Goal: Task Accomplishment & Management: Manage account settings

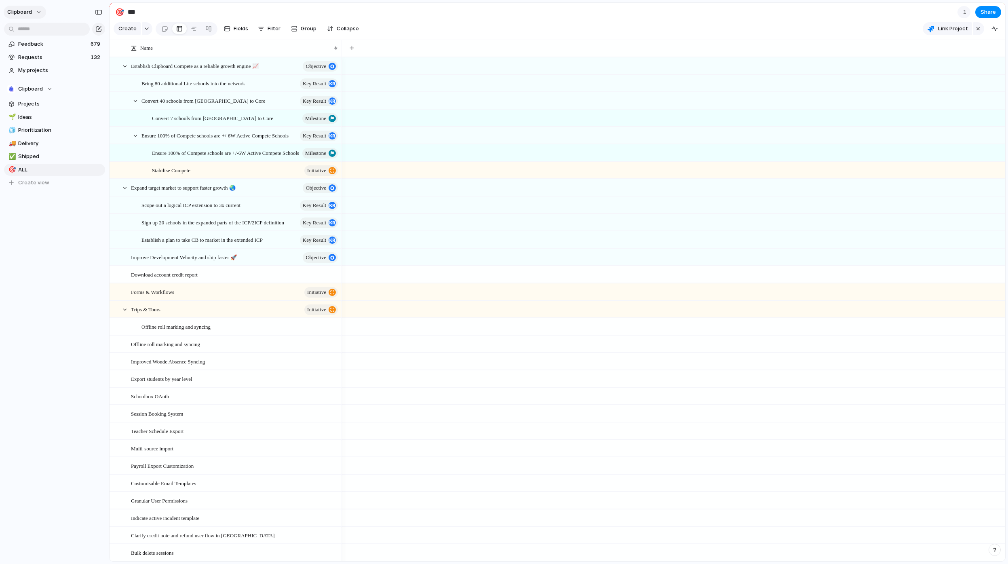
click at [25, 14] on span "clipboard" at bounding box center [19, 12] width 25 height 8
click at [43, 34] on li "Settings" at bounding box center [39, 30] width 67 height 13
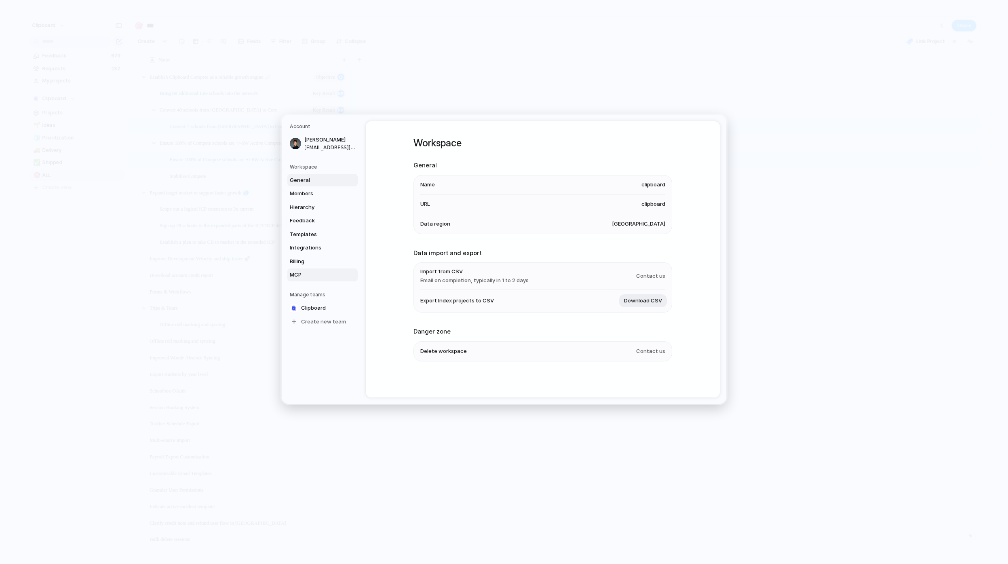
click at [318, 272] on span "MCP" at bounding box center [316, 275] width 52 height 8
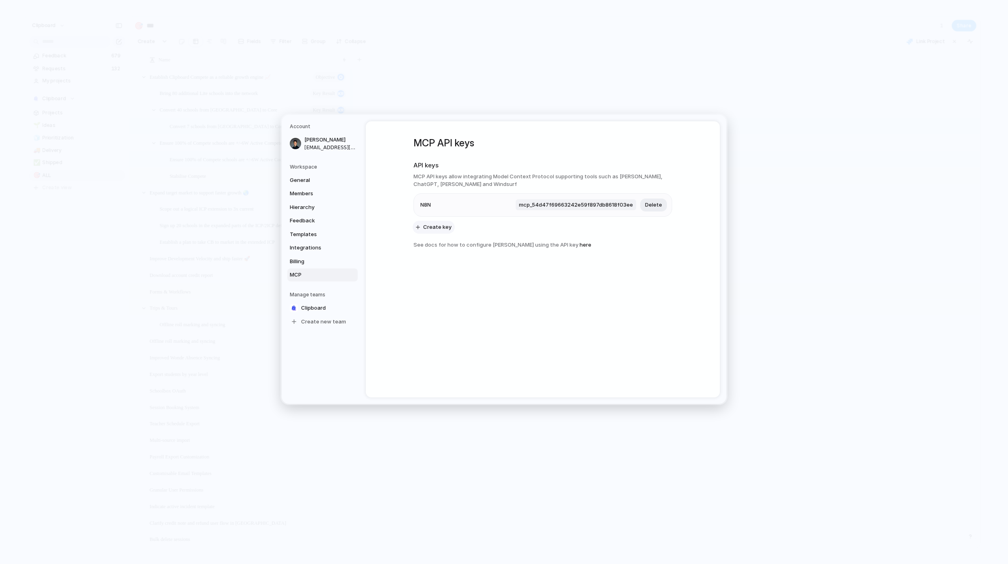
click at [428, 225] on span "Create key" at bounding box center [437, 227] width 28 height 8
click at [566, 230] on span "mcp_5a2d99d148f34e39b273f0816d7091f2" at bounding box center [577, 227] width 118 height 11
click at [564, 230] on span "mcp_5a2d99d148f34e39b273f0816d7091f2" at bounding box center [577, 227] width 118 height 11
